Goal: Transaction & Acquisition: Purchase product/service

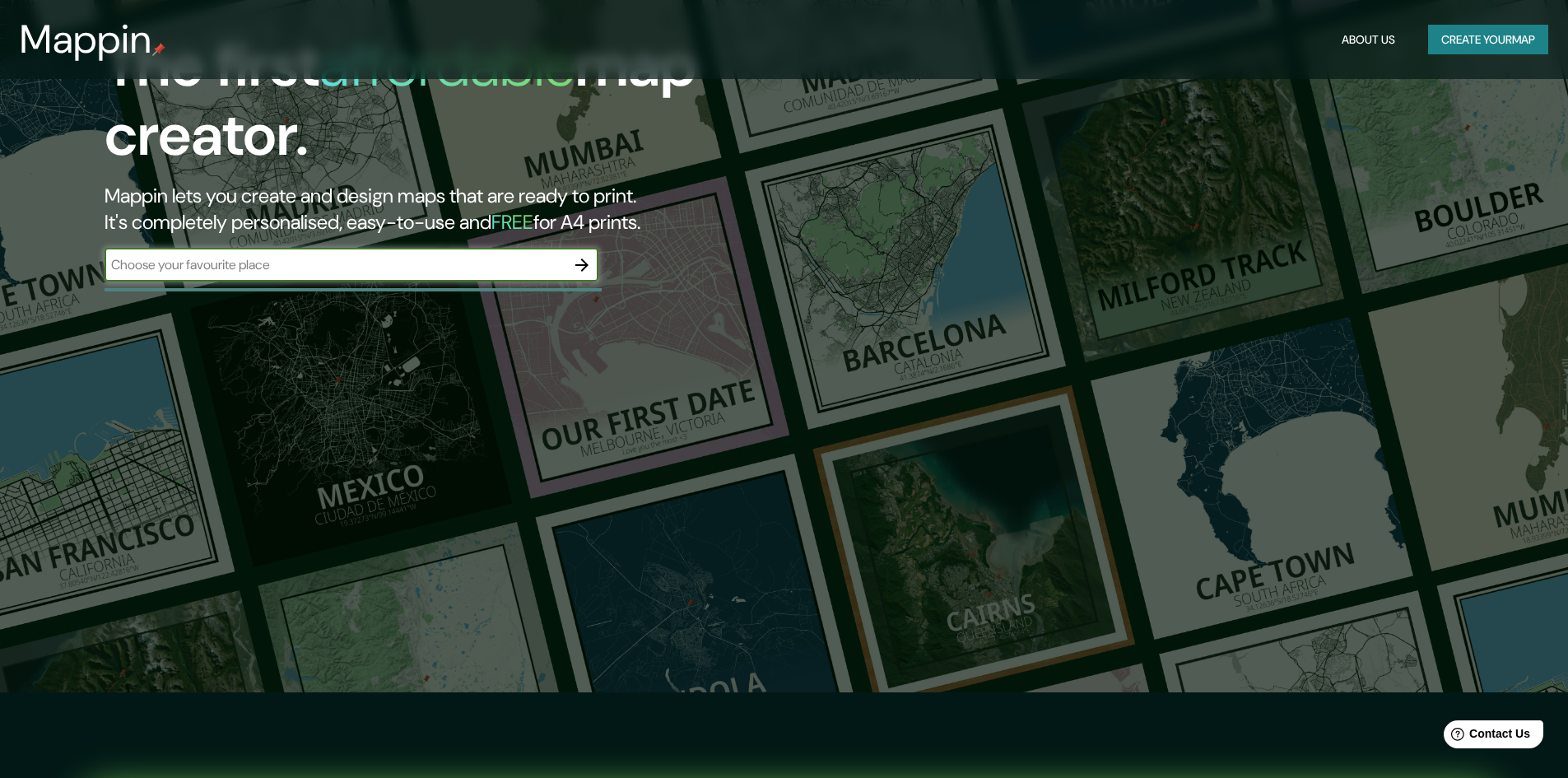
scroll to position [82, 0]
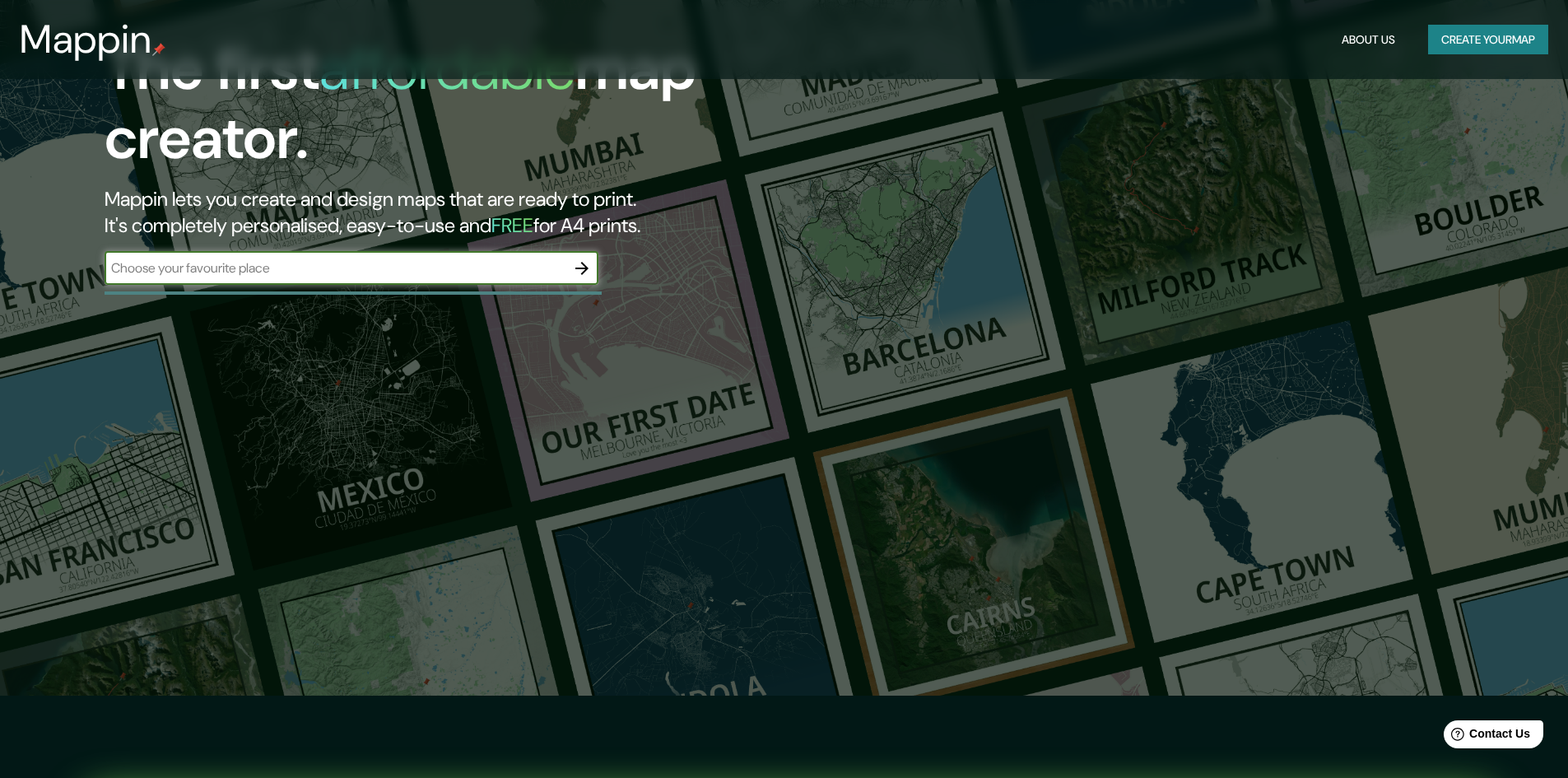
click at [1483, 40] on button "Create your map" at bounding box center [1488, 40] width 121 height 30
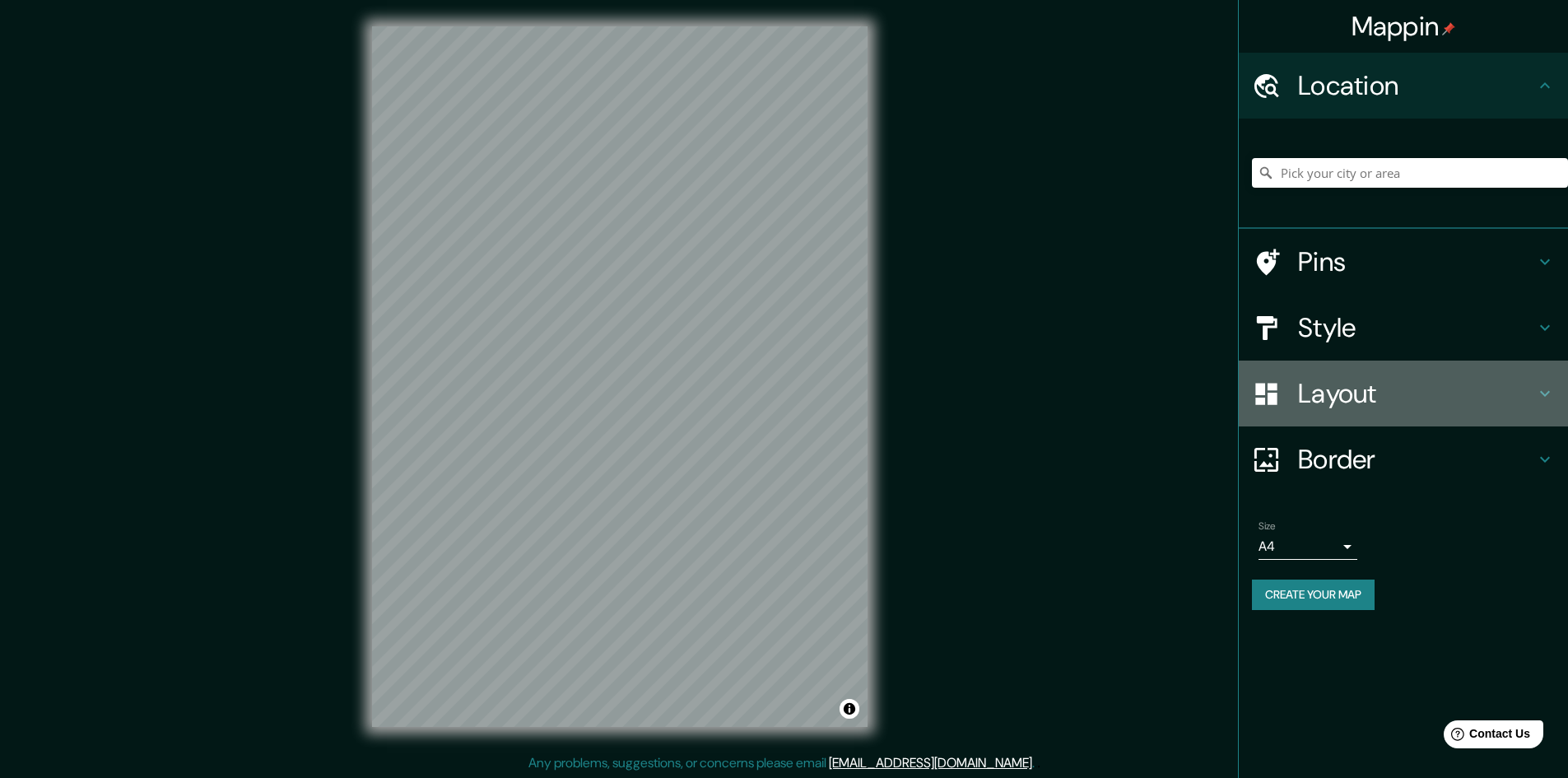
click at [1545, 391] on icon at bounding box center [1544, 393] width 20 height 20
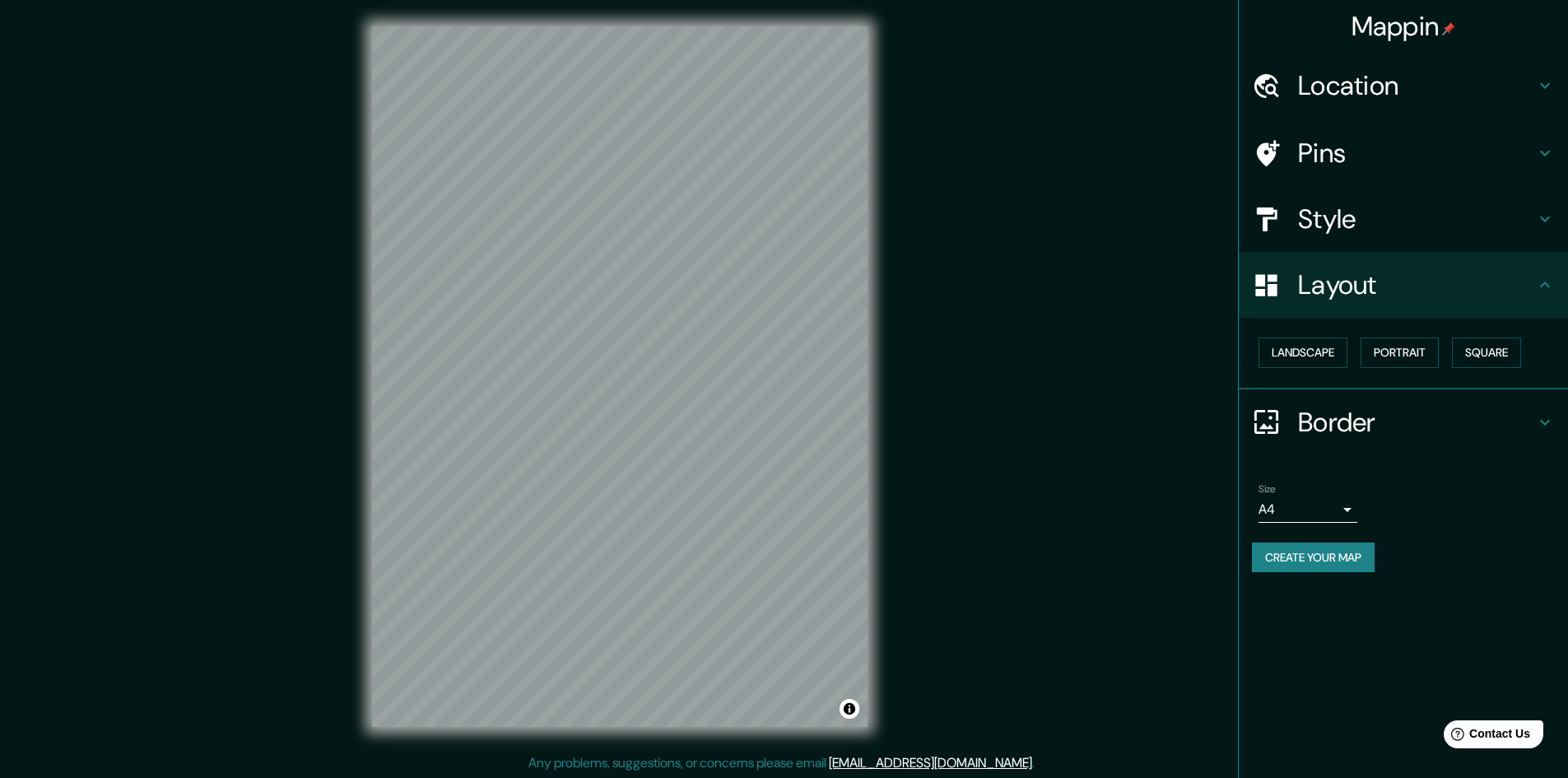
click at [1476, 230] on h4 "Style" at bounding box center [1416, 219] width 237 height 33
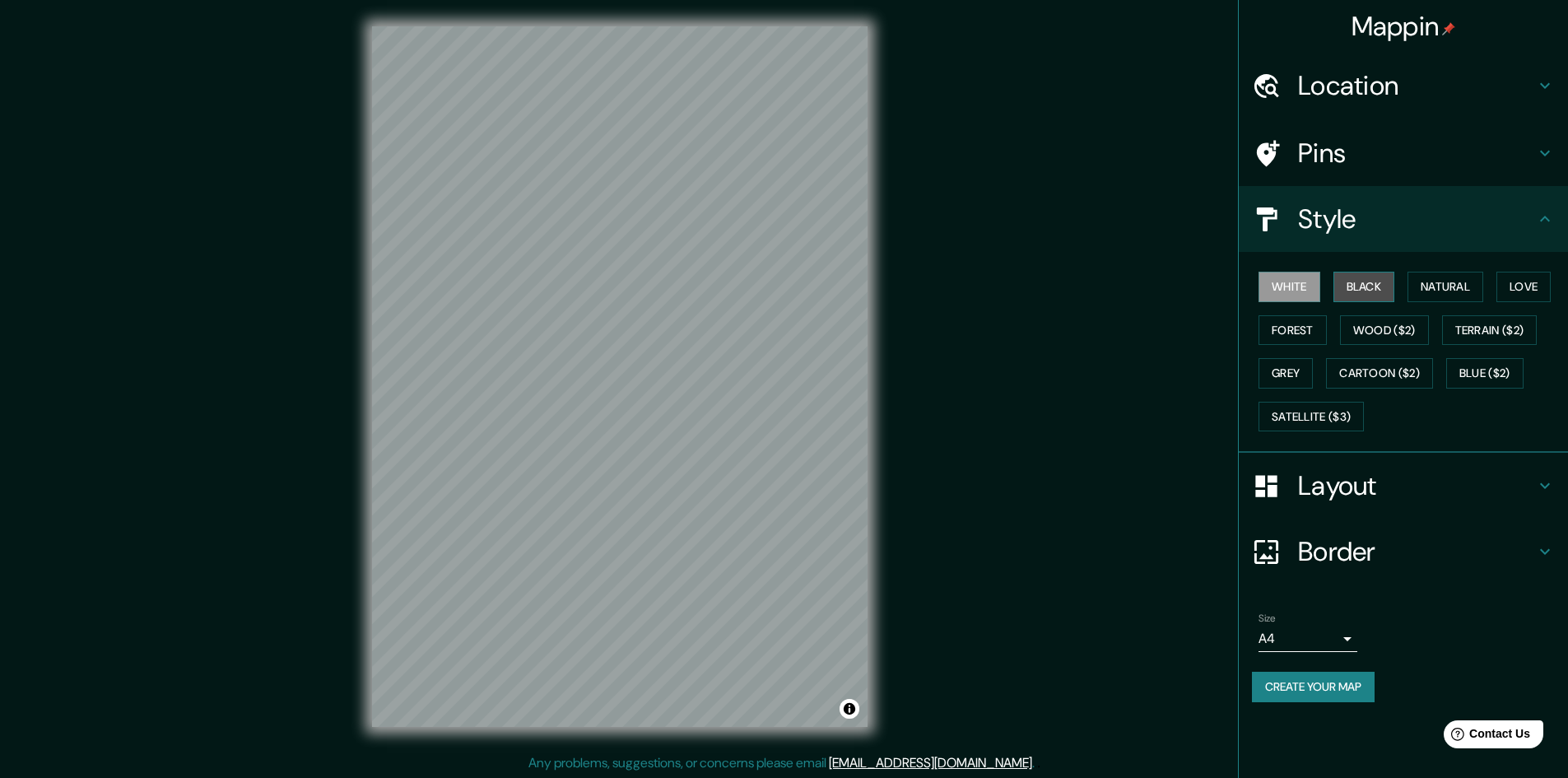
click at [1383, 288] on button "Black" at bounding box center [1365, 286] width 62 height 30
click at [1445, 290] on button "Natural" at bounding box center [1445, 286] width 75 height 30
click at [1520, 290] on button "Love" at bounding box center [1524, 286] width 55 height 30
click at [1285, 336] on button "Forest" at bounding box center [1292, 331] width 69 height 30
click at [1384, 332] on button "Wood ($2)" at bounding box center [1384, 331] width 89 height 30
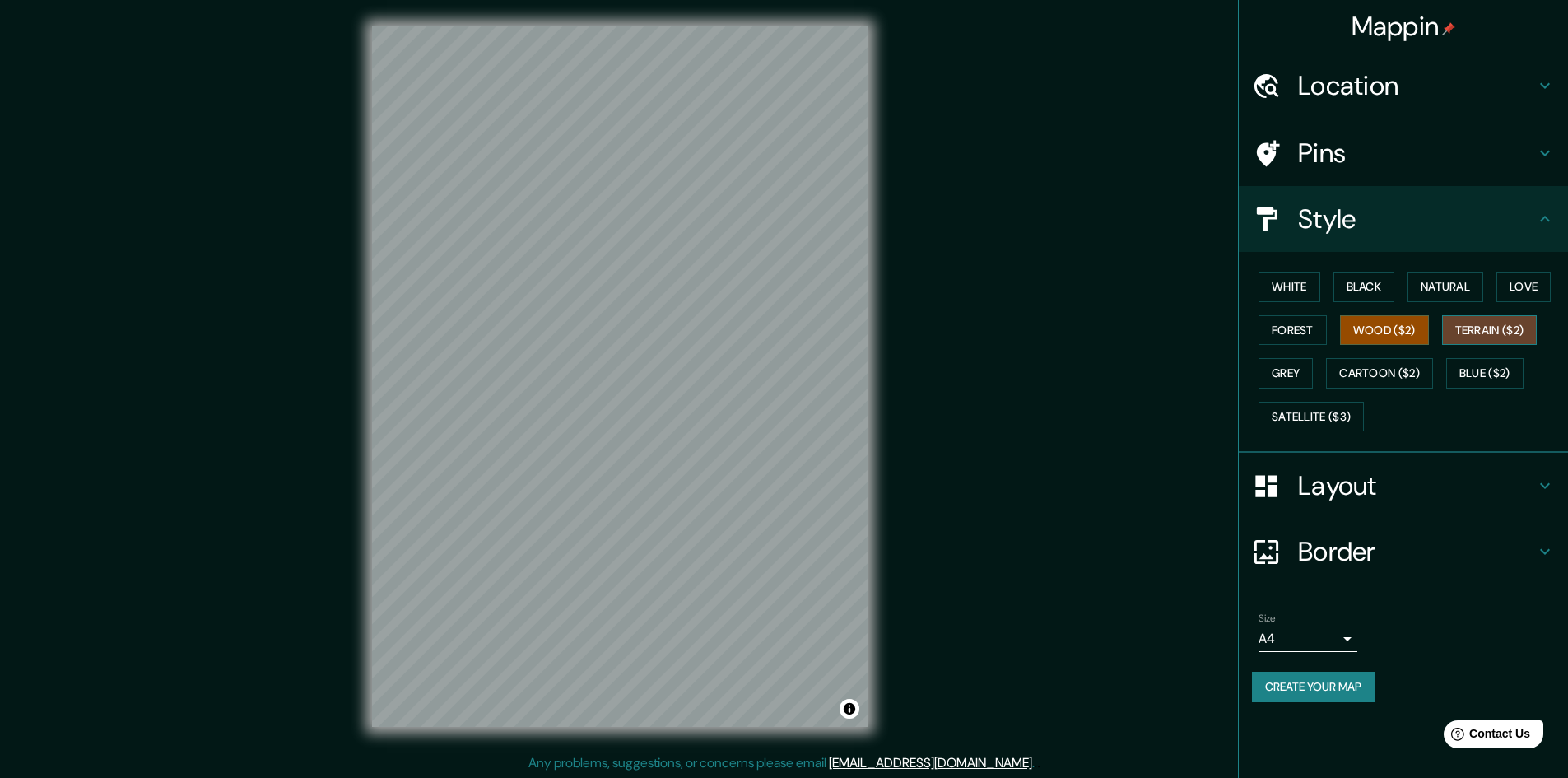
click at [1537, 325] on button "Terrain ($2)" at bounding box center [1489, 331] width 95 height 30
click at [1292, 378] on button "Grey" at bounding box center [1285, 373] width 55 height 30
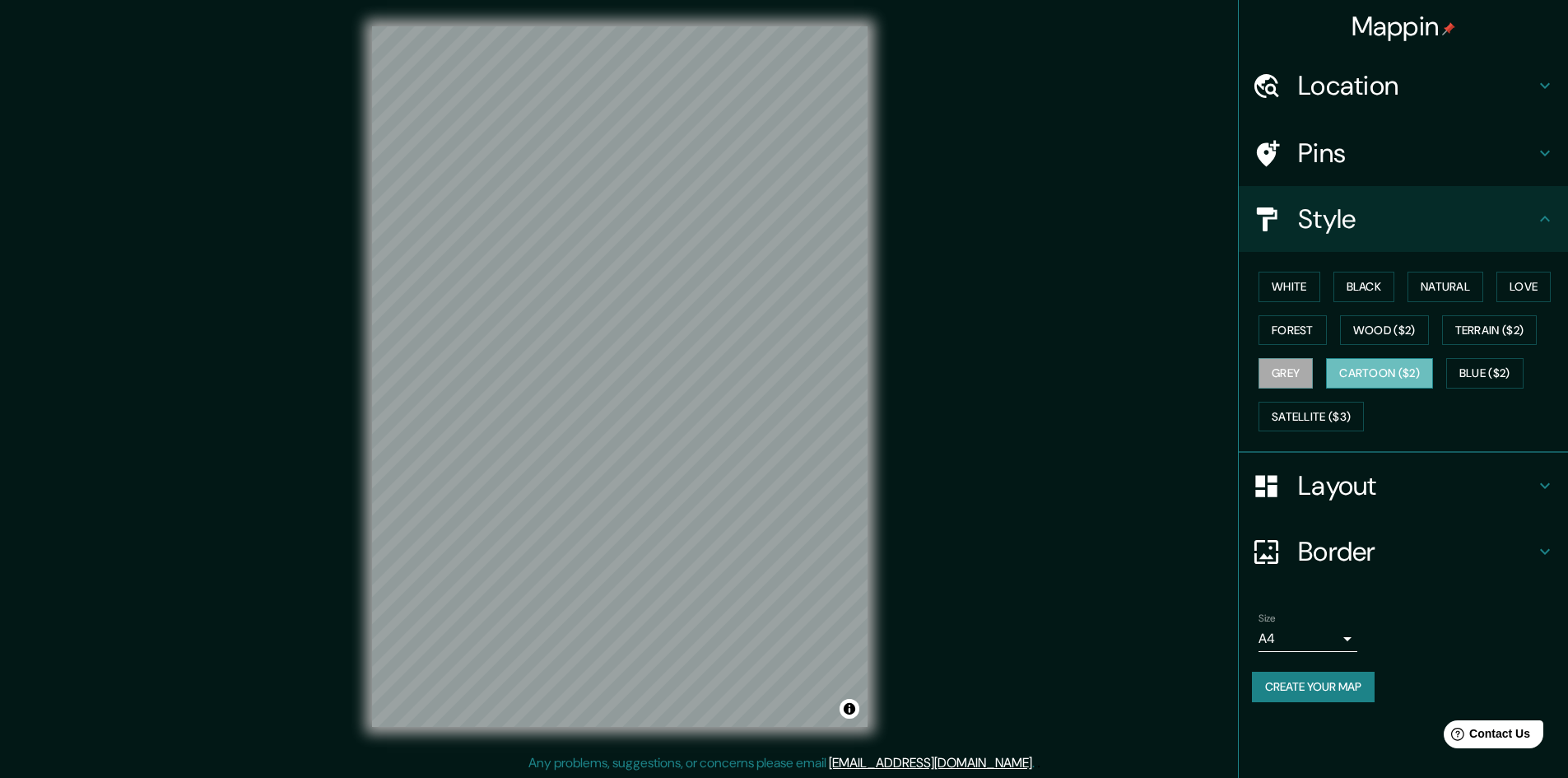
click at [1389, 381] on button "Cartoon ($2)" at bounding box center [1380, 373] width 107 height 30
click at [1479, 382] on button "Blue ($2)" at bounding box center [1484, 373] width 77 height 30
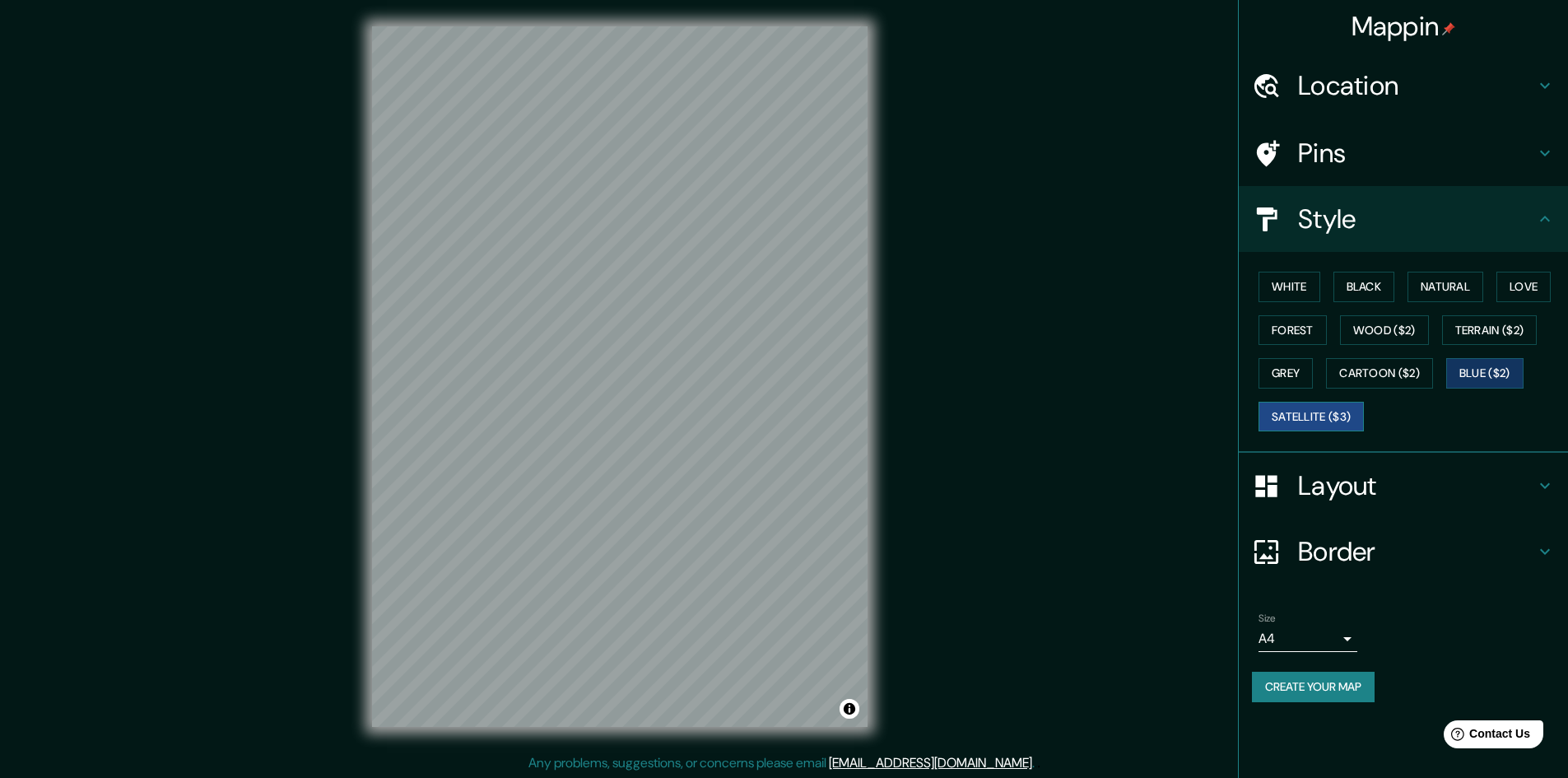
click at [1339, 413] on button "Satellite ($3)" at bounding box center [1311, 416] width 105 height 30
click at [1415, 333] on button "Wood ($2)" at bounding box center [1384, 331] width 89 height 30
click at [1373, 294] on button "Black" at bounding box center [1365, 286] width 62 height 30
click at [1438, 290] on button "Natural" at bounding box center [1445, 286] width 75 height 30
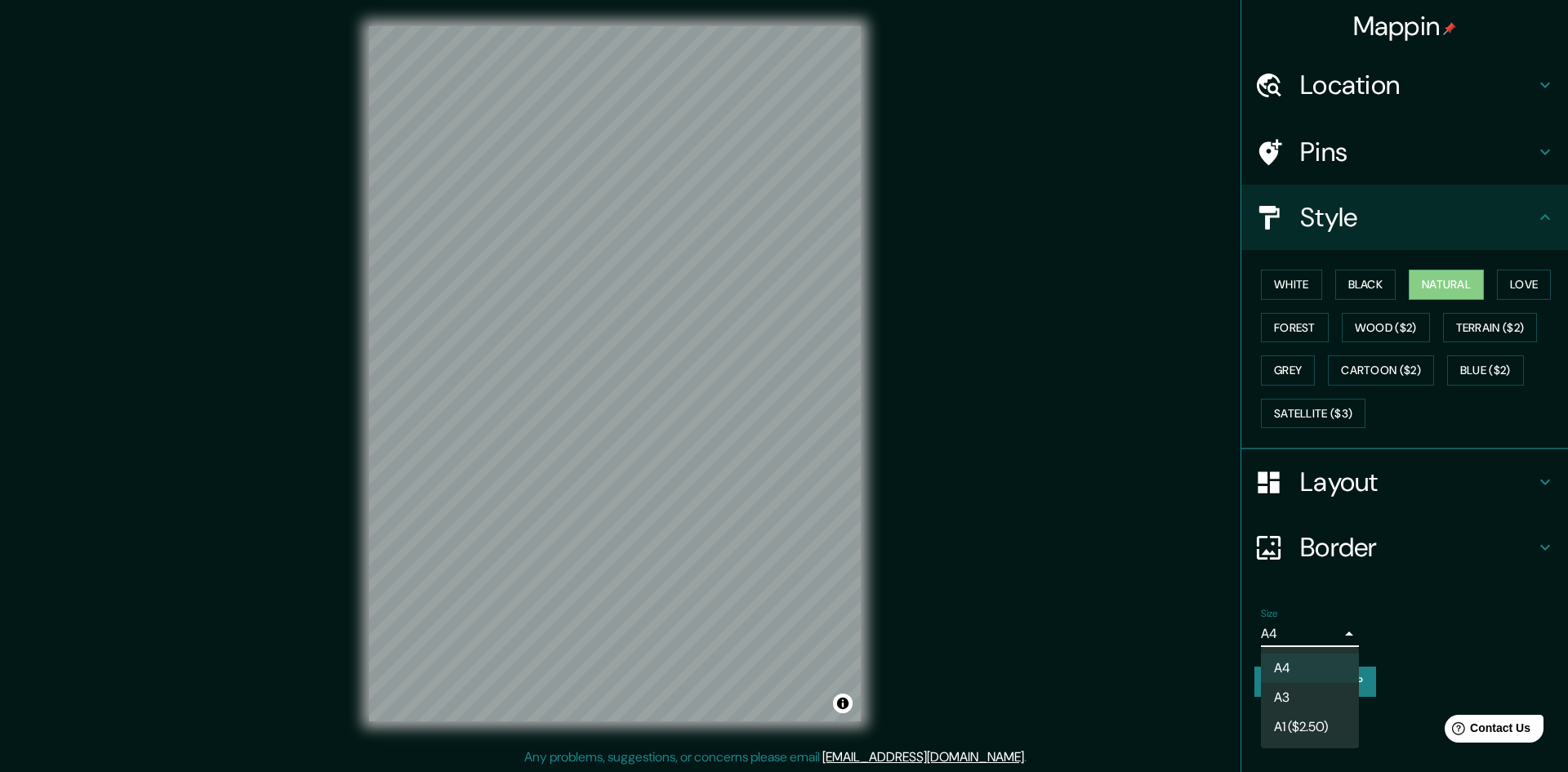
click at [1305, 641] on body "Mappin Location Pins Style White Black Natural Love Forest Wood ($2) Terrain ($…" at bounding box center [784, 386] width 1568 height 772
click at [1484, 640] on div at bounding box center [784, 386] width 1568 height 772
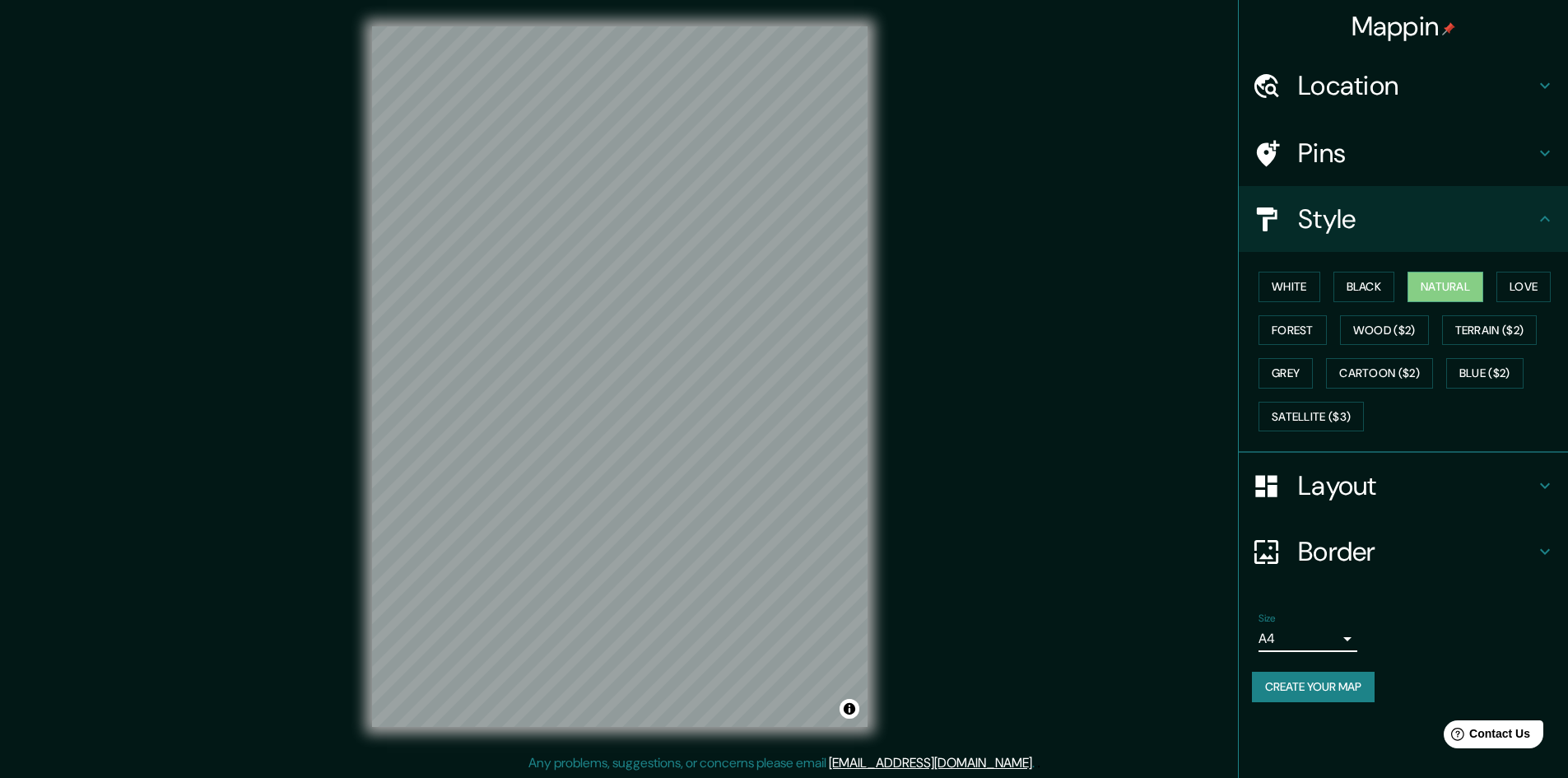
click at [1415, 479] on h4 "Layout" at bounding box center [1416, 485] width 237 height 33
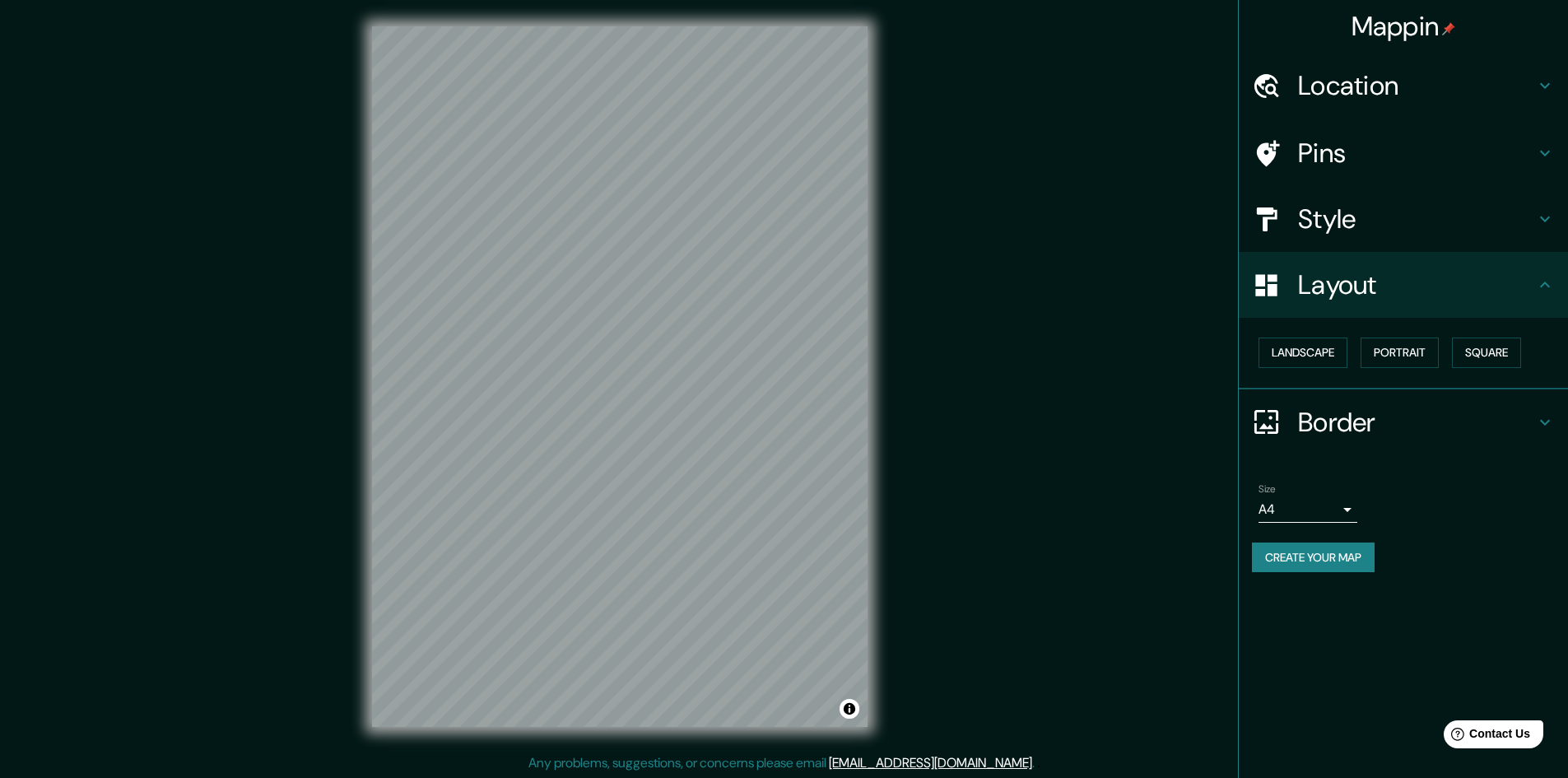
click at [1359, 407] on h4 "Border" at bounding box center [1416, 422] width 237 height 33
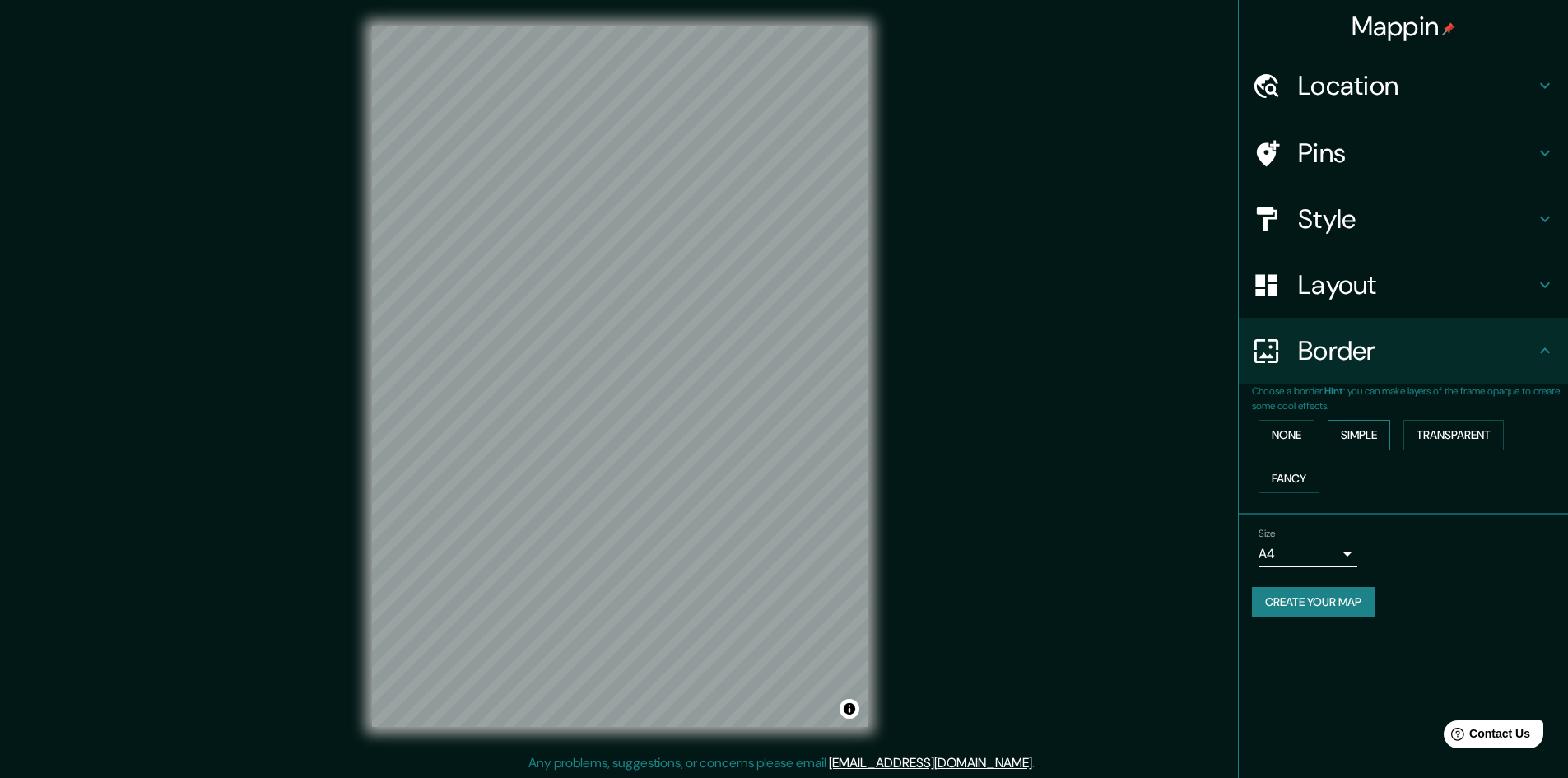
click at [1368, 433] on button "Simple" at bounding box center [1358, 435] width 62 height 30
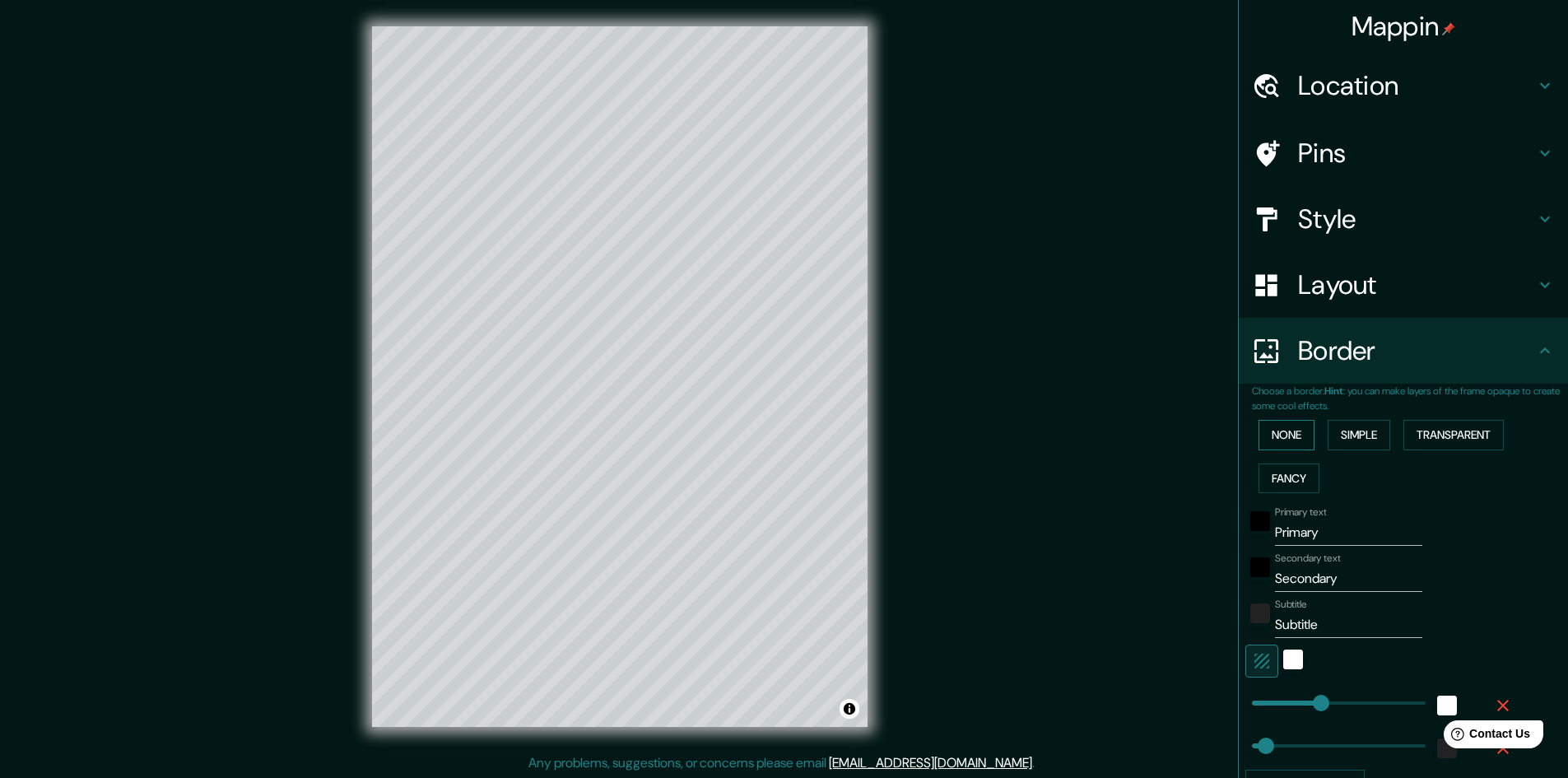
click at [1275, 434] on button "None" at bounding box center [1285, 435] width 56 height 30
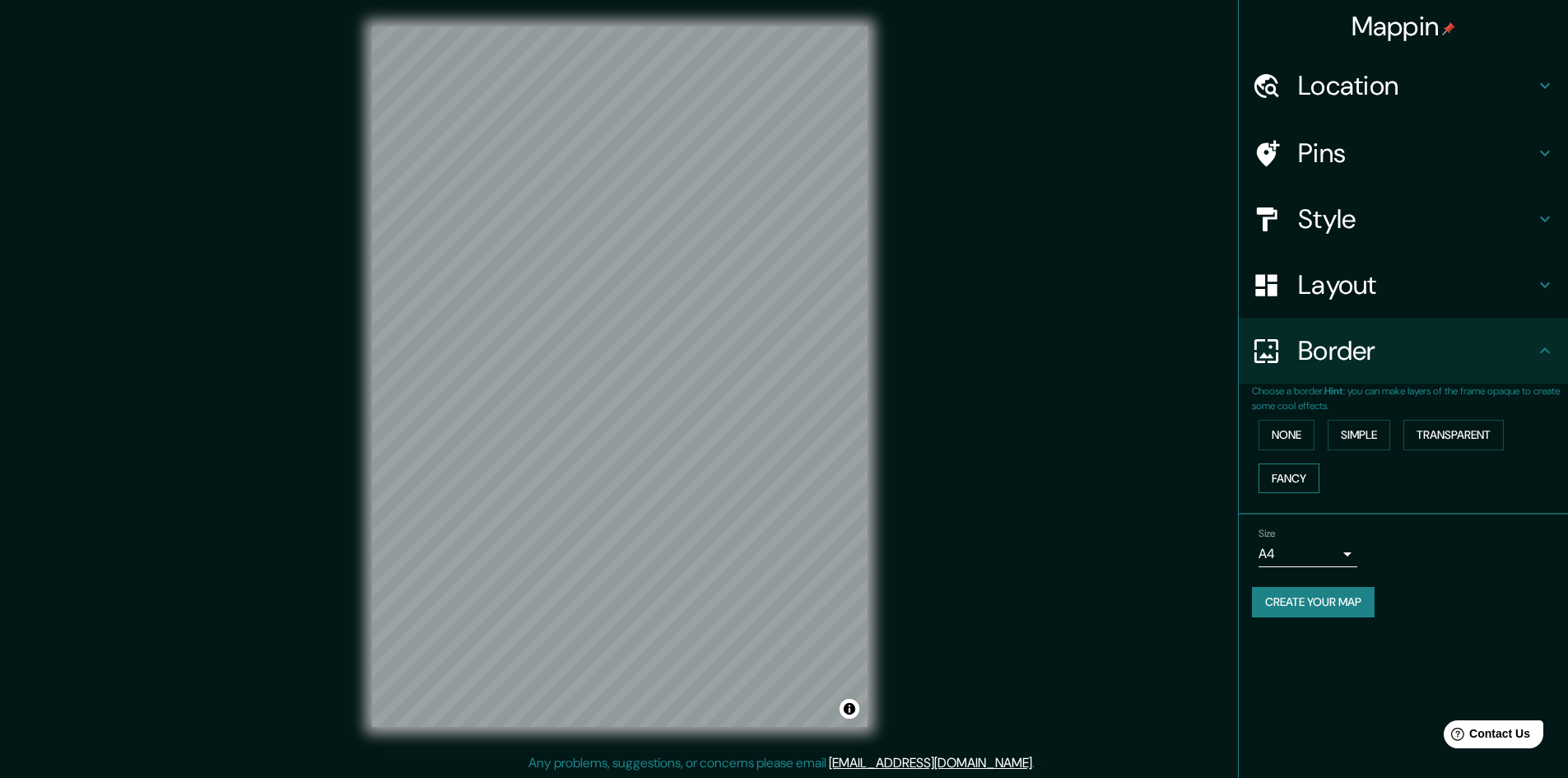
click at [1288, 488] on button "Fancy" at bounding box center [1288, 478] width 61 height 30
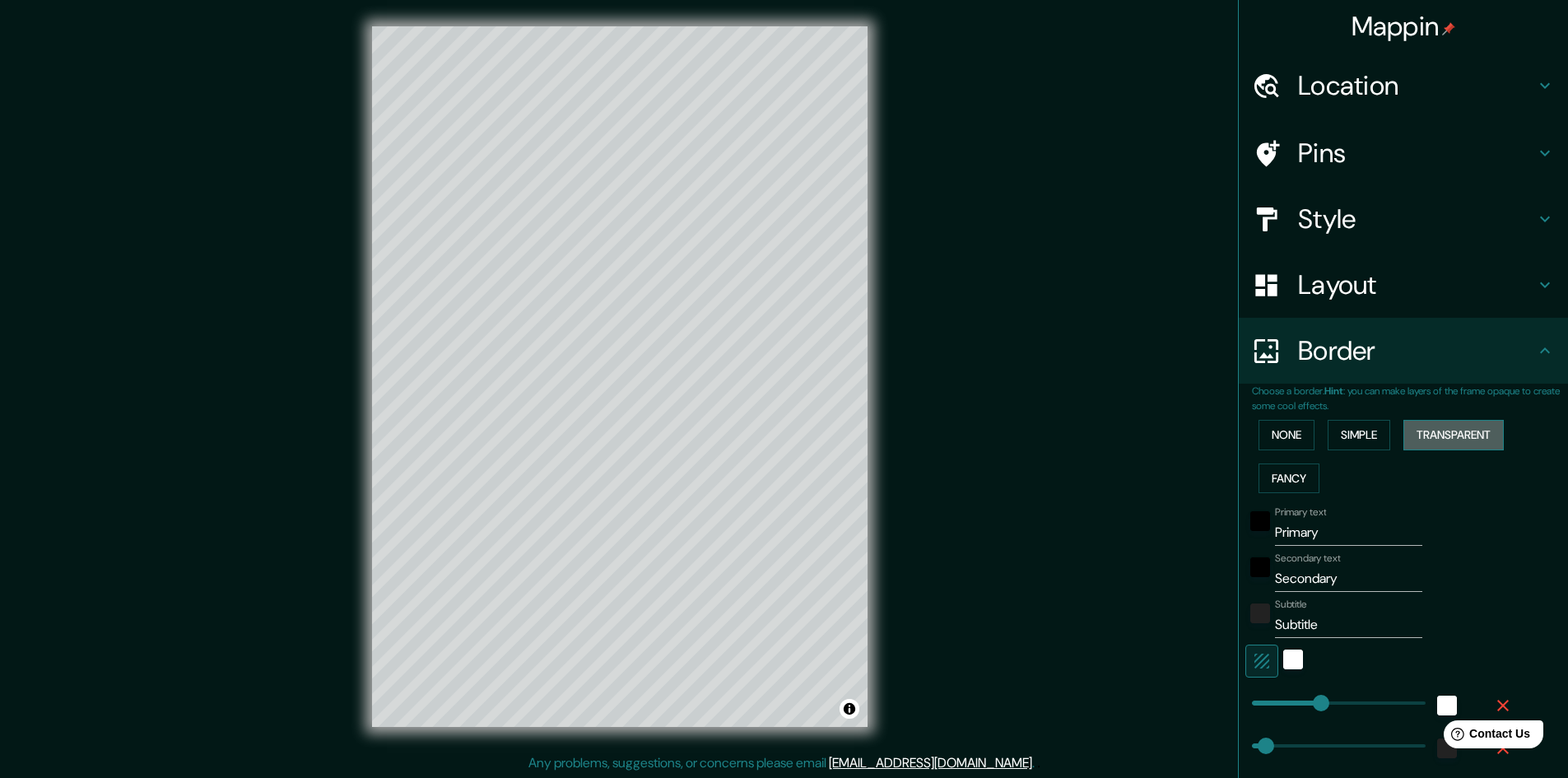
click at [1475, 434] on button "Transparent" at bounding box center [1453, 435] width 101 height 30
click at [1271, 440] on button "None" at bounding box center [1285, 435] width 56 height 30
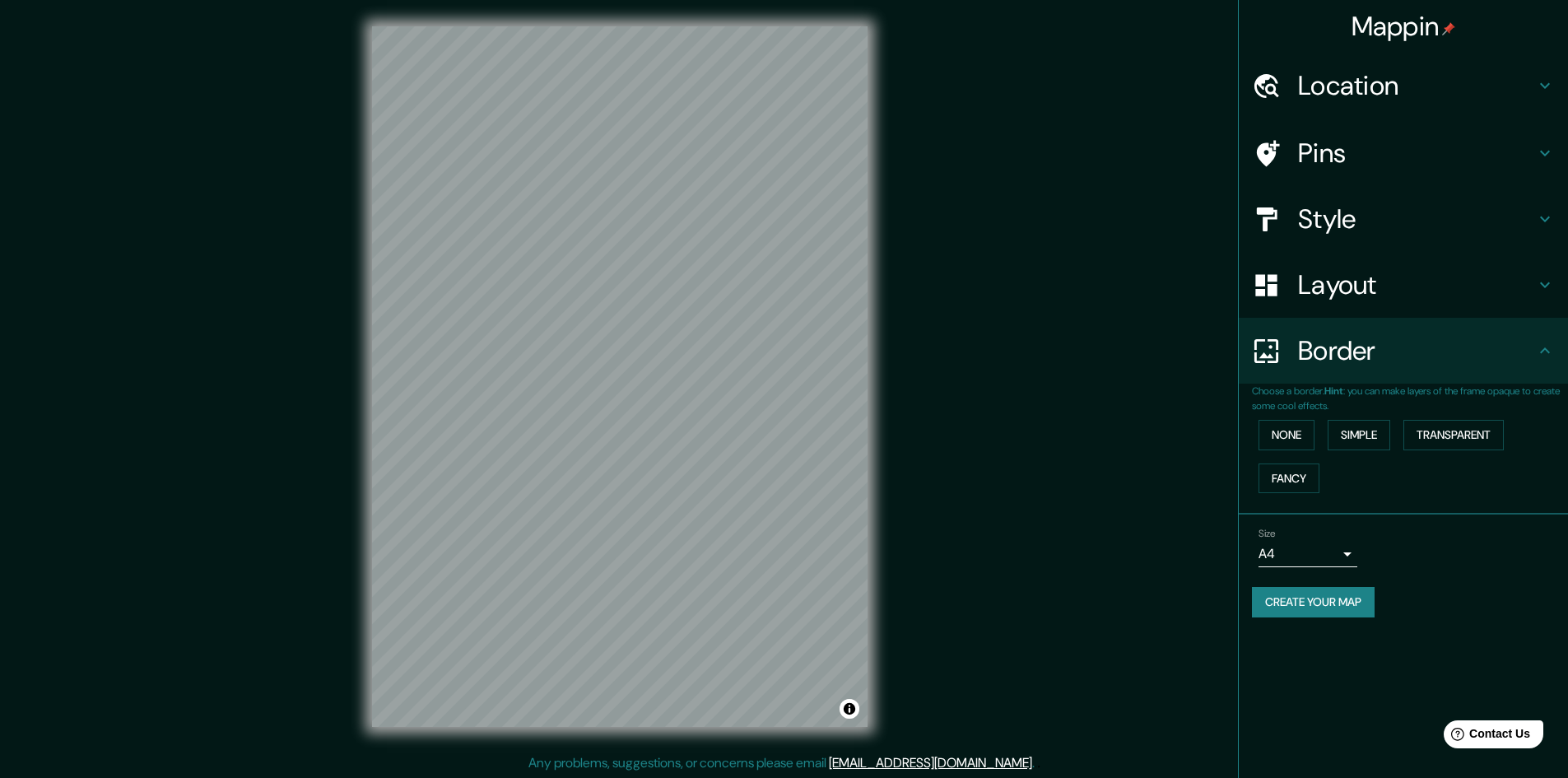
click at [1392, 219] on h4 "Style" at bounding box center [1416, 219] width 237 height 33
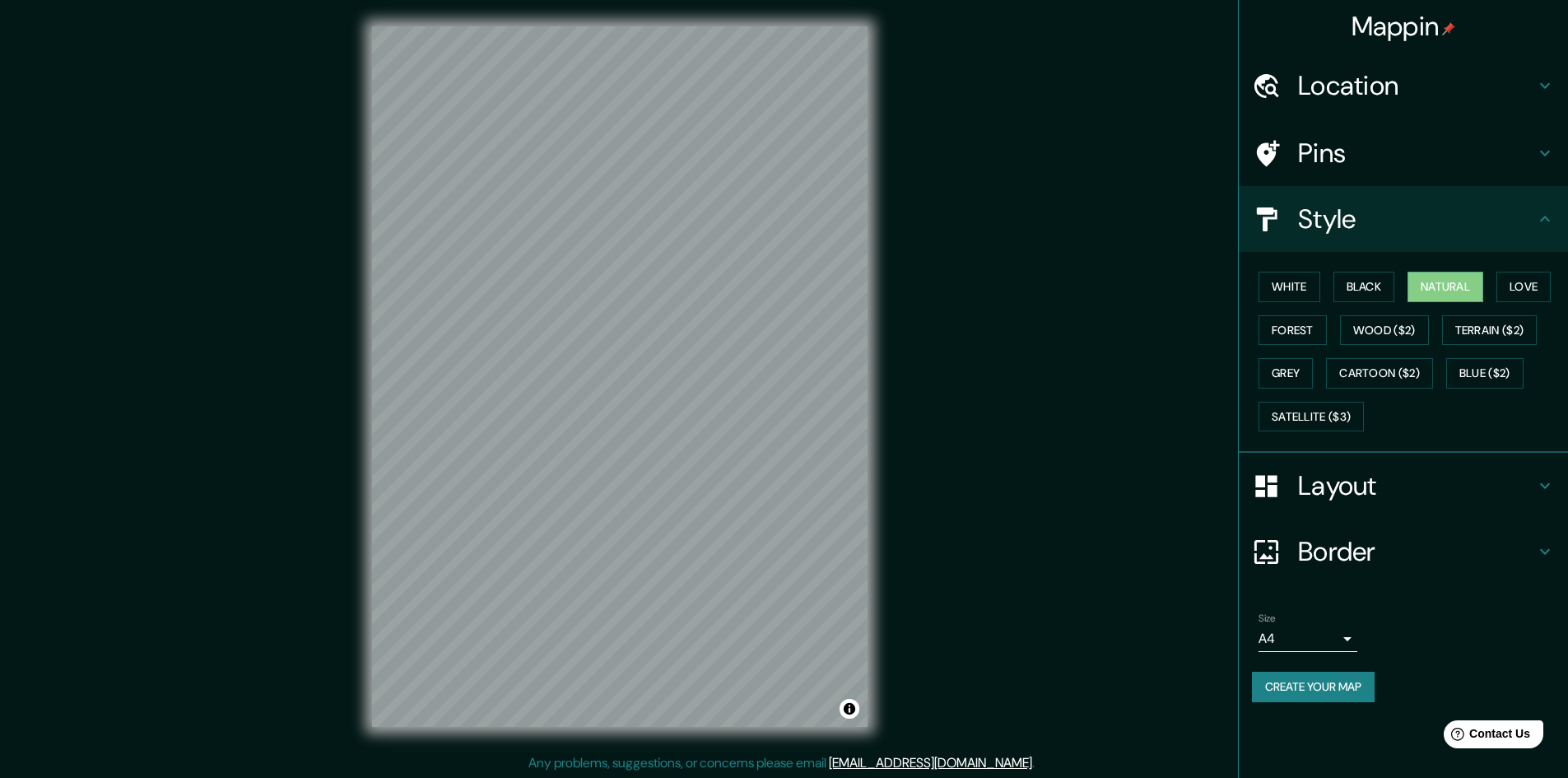
click at [1380, 156] on h4 "Pins" at bounding box center [1416, 153] width 237 height 33
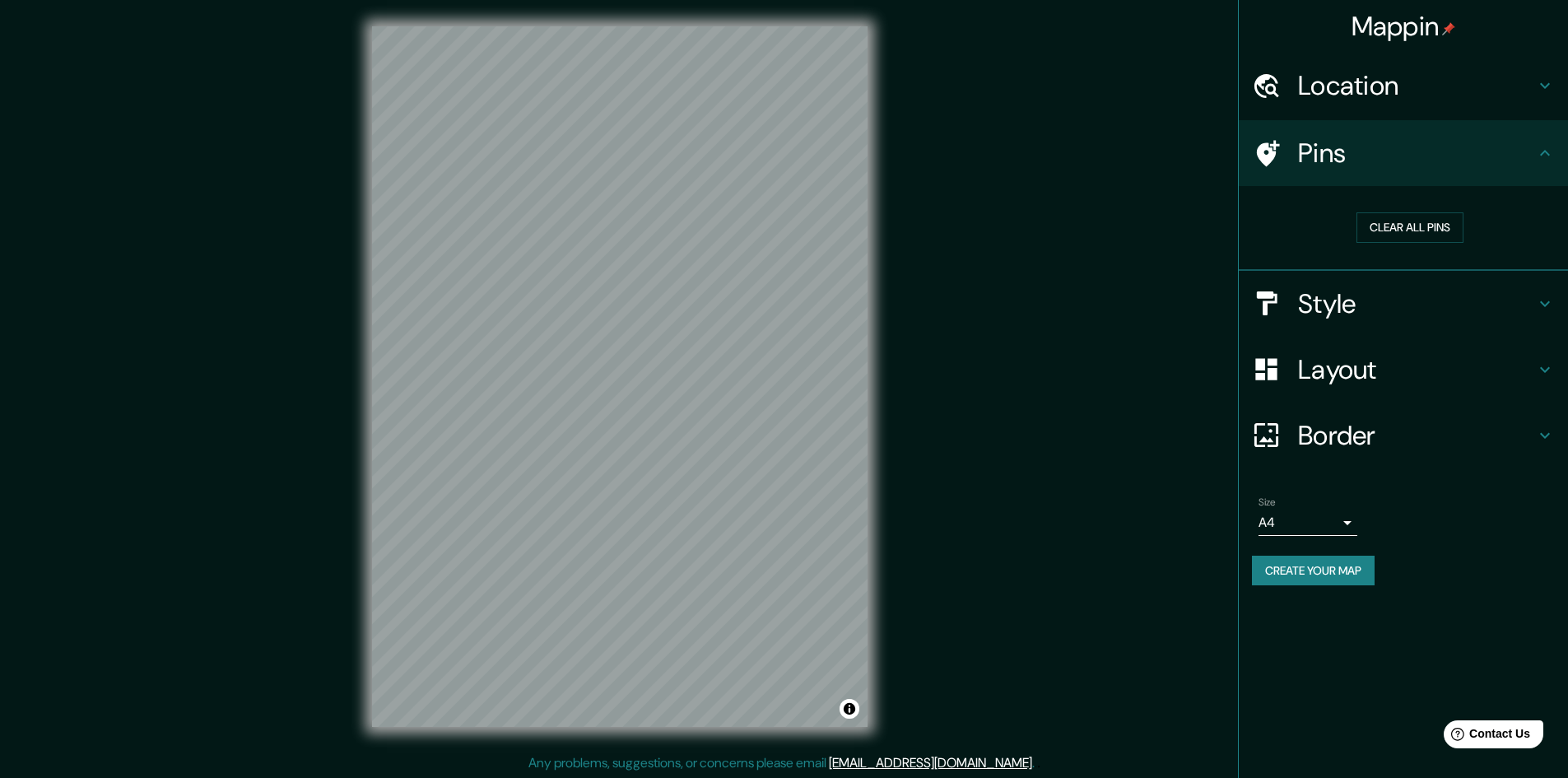
click at [1359, 91] on h4 "Location" at bounding box center [1416, 85] width 237 height 33
